Goal: Find specific fact: Find specific fact

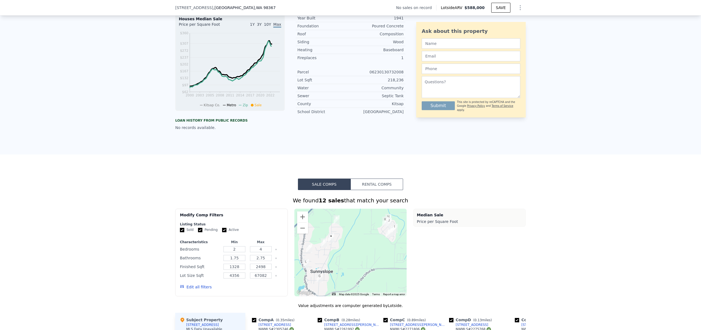
scroll to position [64, 0]
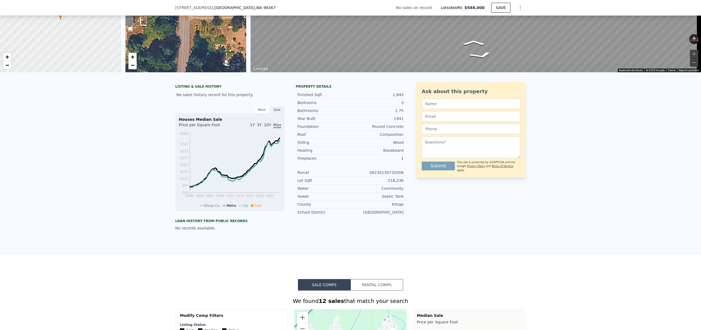
click at [386, 175] on div "06230130732008" at bounding box center [377, 172] width 53 height 5
copy div "06230130732008"
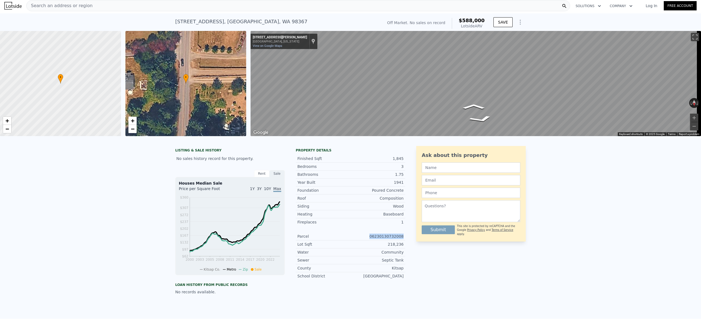
scroll to position [0, 0]
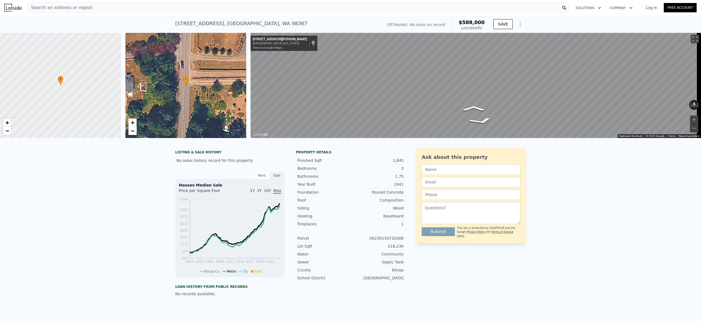
click at [201, 24] on div "[STREET_ADDRESS]" at bounding box center [241, 24] width 132 height 8
copy div "[STREET_ADDRESS] No sales on record (~ARV $588k )"
click at [45, 6] on span "Search an address or region" at bounding box center [60, 7] width 66 height 7
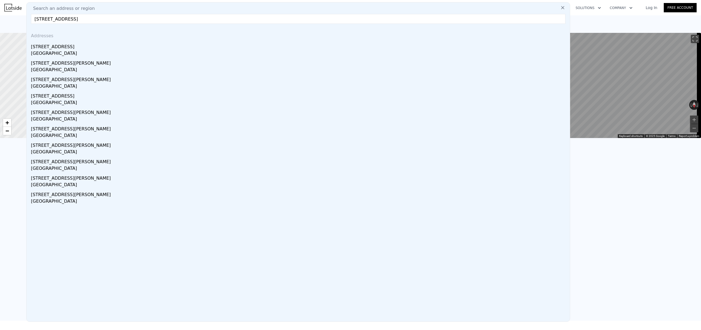
drag, startPoint x: 75, startPoint y: 18, endPoint x: 145, endPoint y: 18, distance: 70.1
click at [145, 18] on input "[STREET_ADDRESS]" at bounding box center [298, 19] width 535 height 10
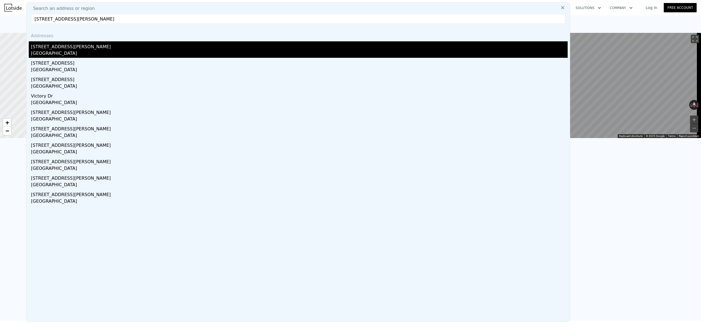
type input "[STREET_ADDRESS][PERSON_NAME]"
click at [54, 50] on div "[GEOGRAPHIC_DATA]" at bounding box center [299, 54] width 537 height 8
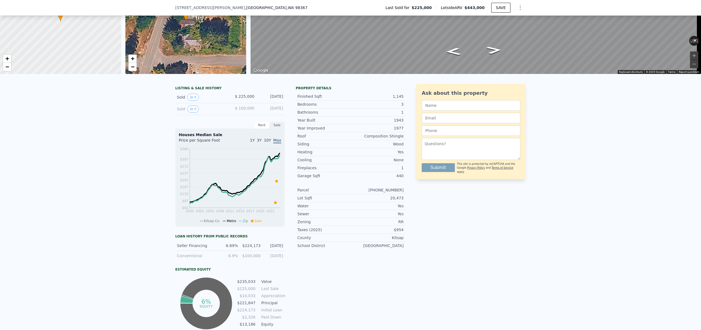
scroll to position [65, 0]
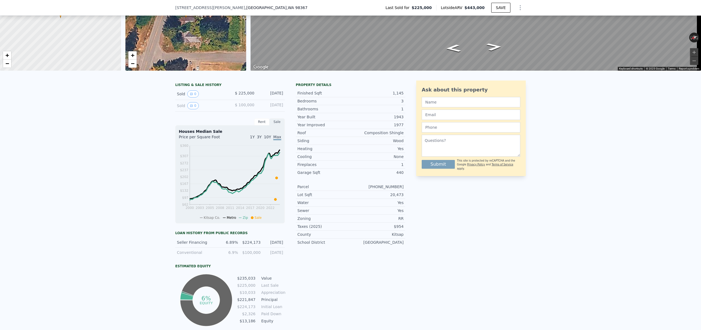
click at [382, 190] on div "[PHONE_NUMBER]" at bounding box center [377, 186] width 53 height 5
copy div "[PHONE_NUMBER]"
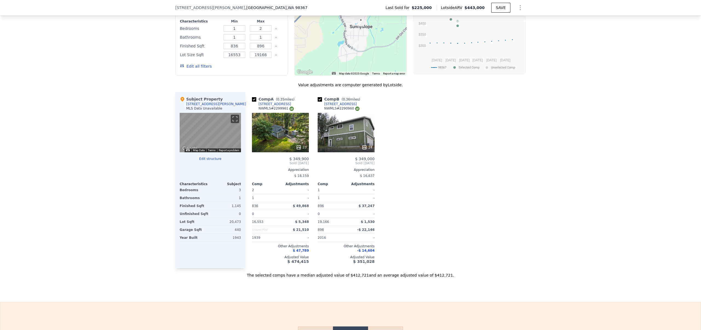
scroll to position [519, 0]
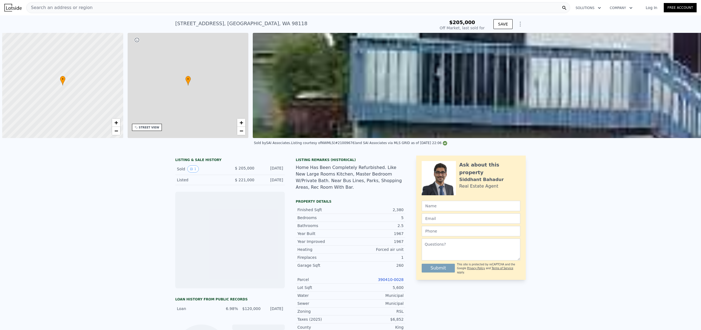
scroll to position [0, 2]
